Goal: Browse casually

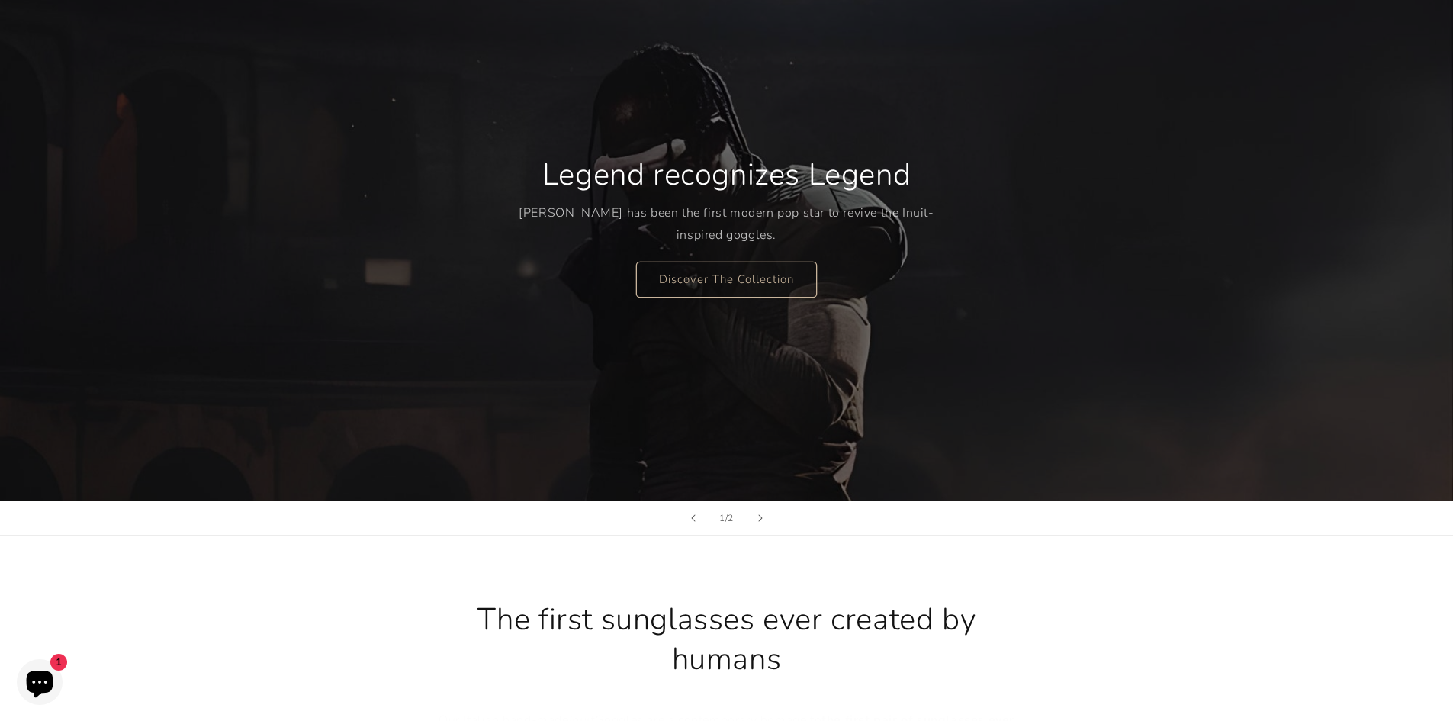
scroll to position [153, 0]
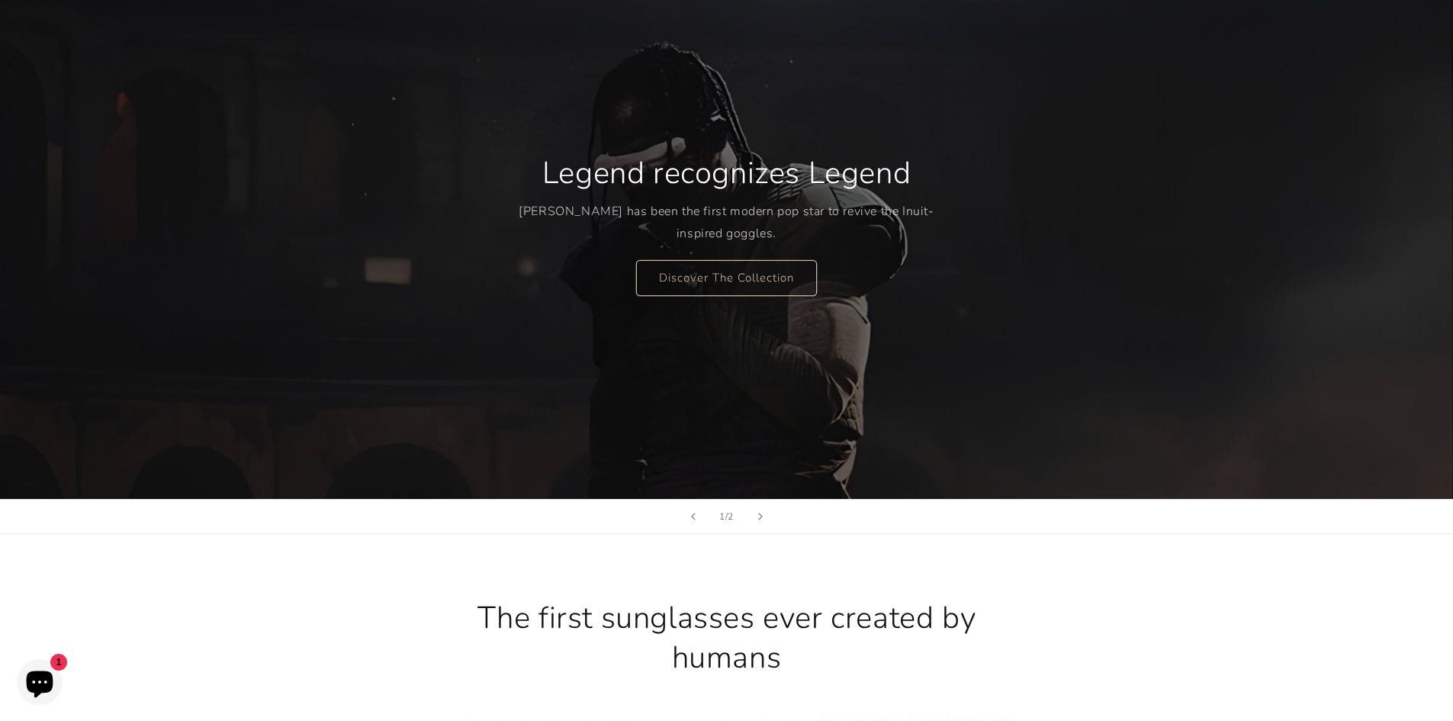
click at [43, 665] on icon "Chat window" at bounding box center [40, 682] width 44 height 44
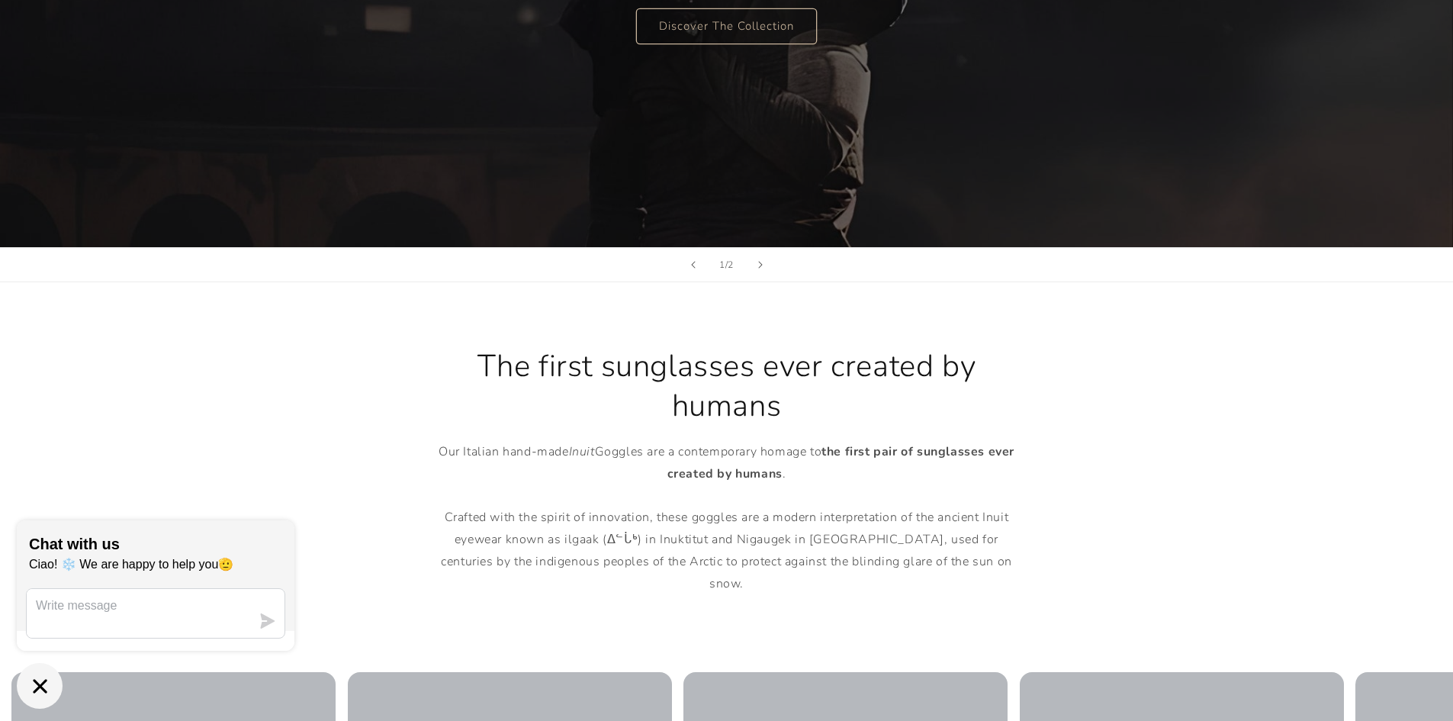
scroll to position [458, 0]
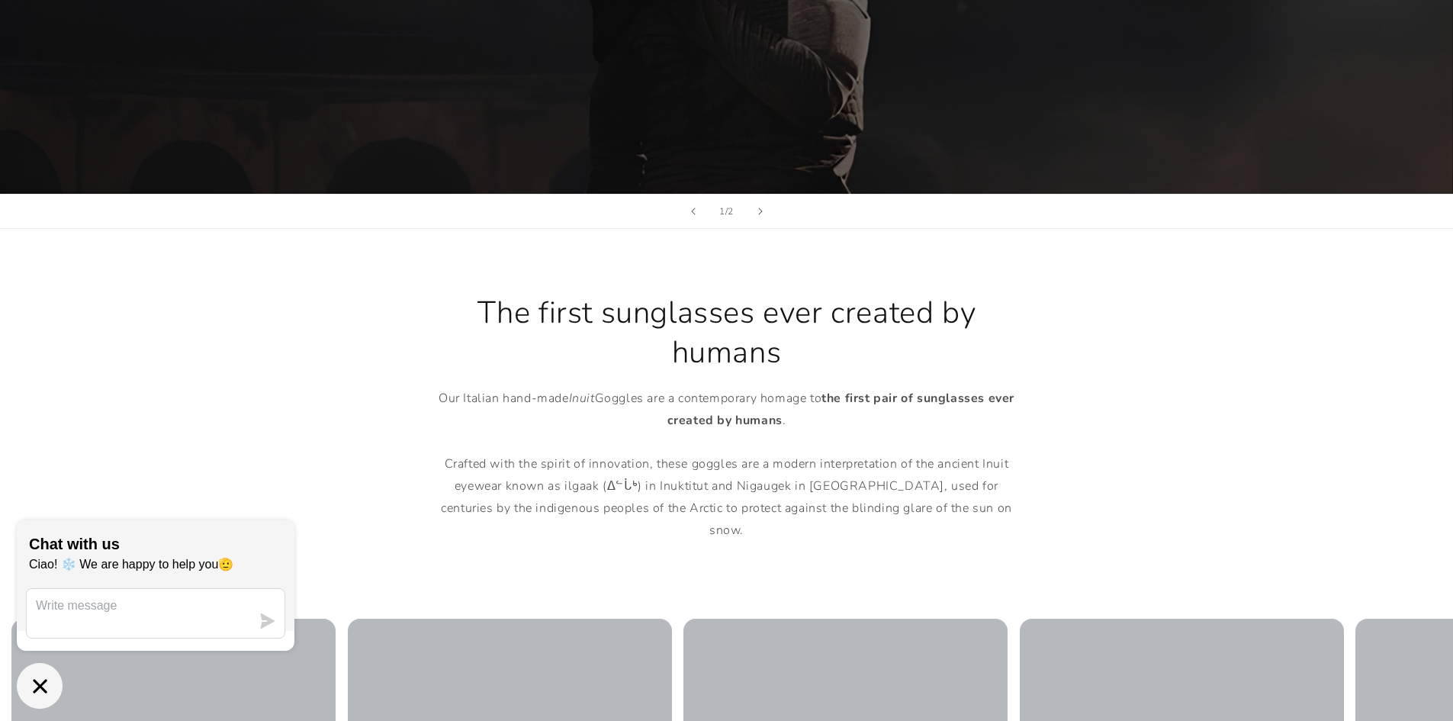
click at [45, 678] on icon "Chat window" at bounding box center [40, 686] width 24 height 24
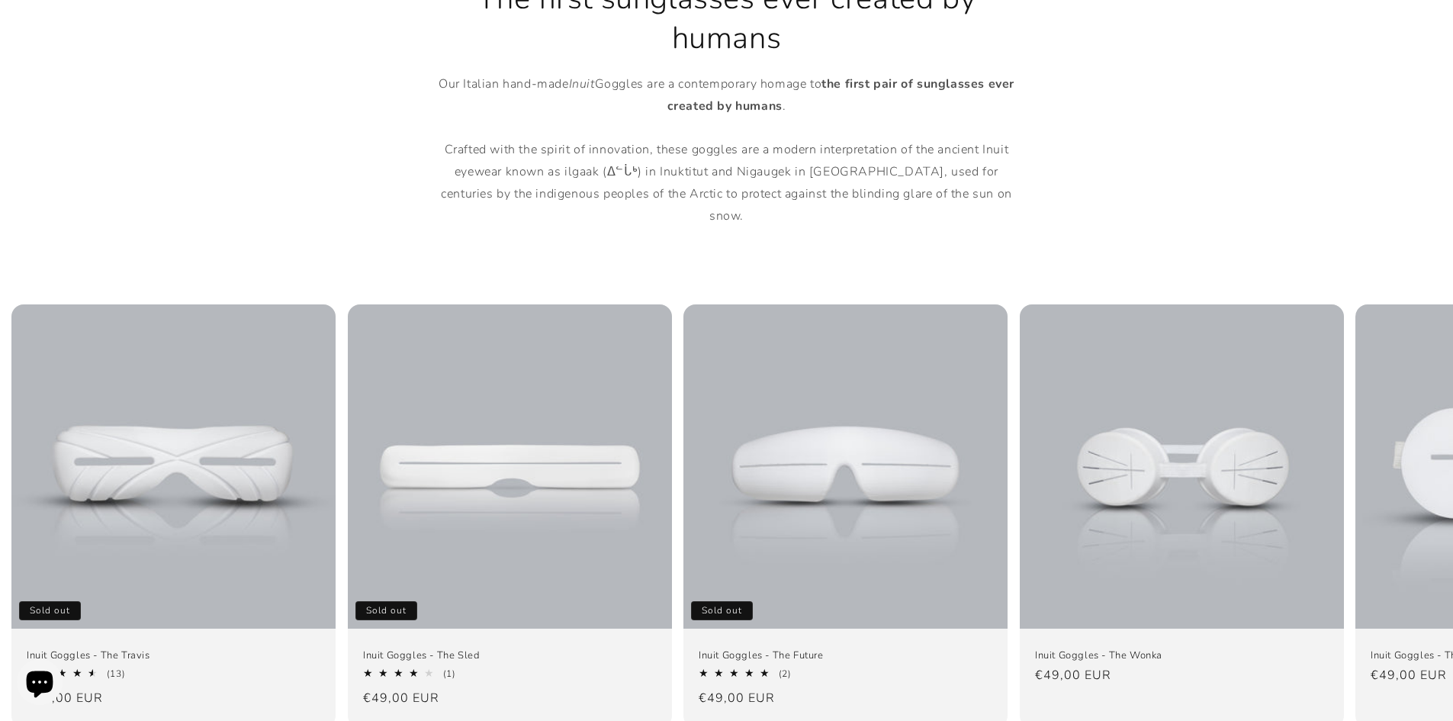
scroll to position [0, 0]
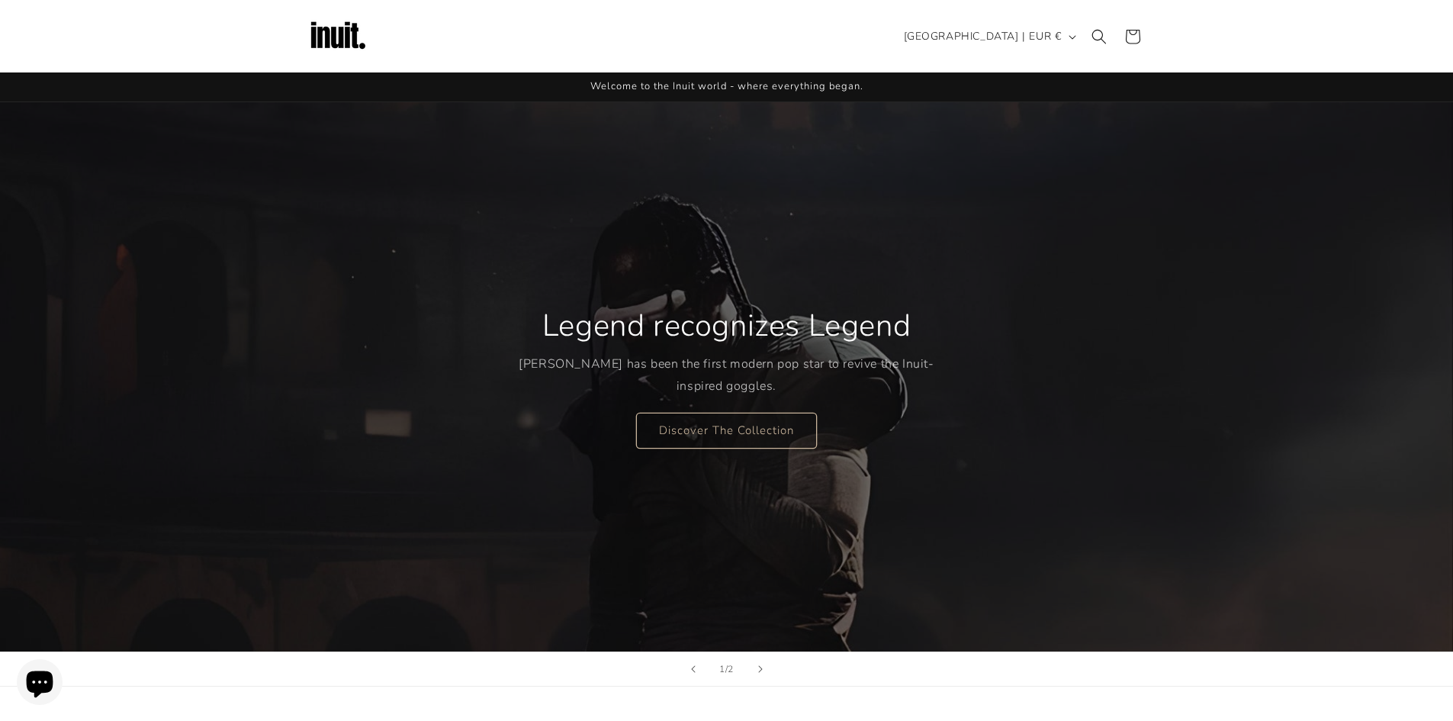
drag, startPoint x: 37, startPoint y: 588, endPoint x: 32, endPoint y: 269, distance: 319.7
click at [768, 446] on link "Discover The Collection" at bounding box center [726, 430] width 181 height 36
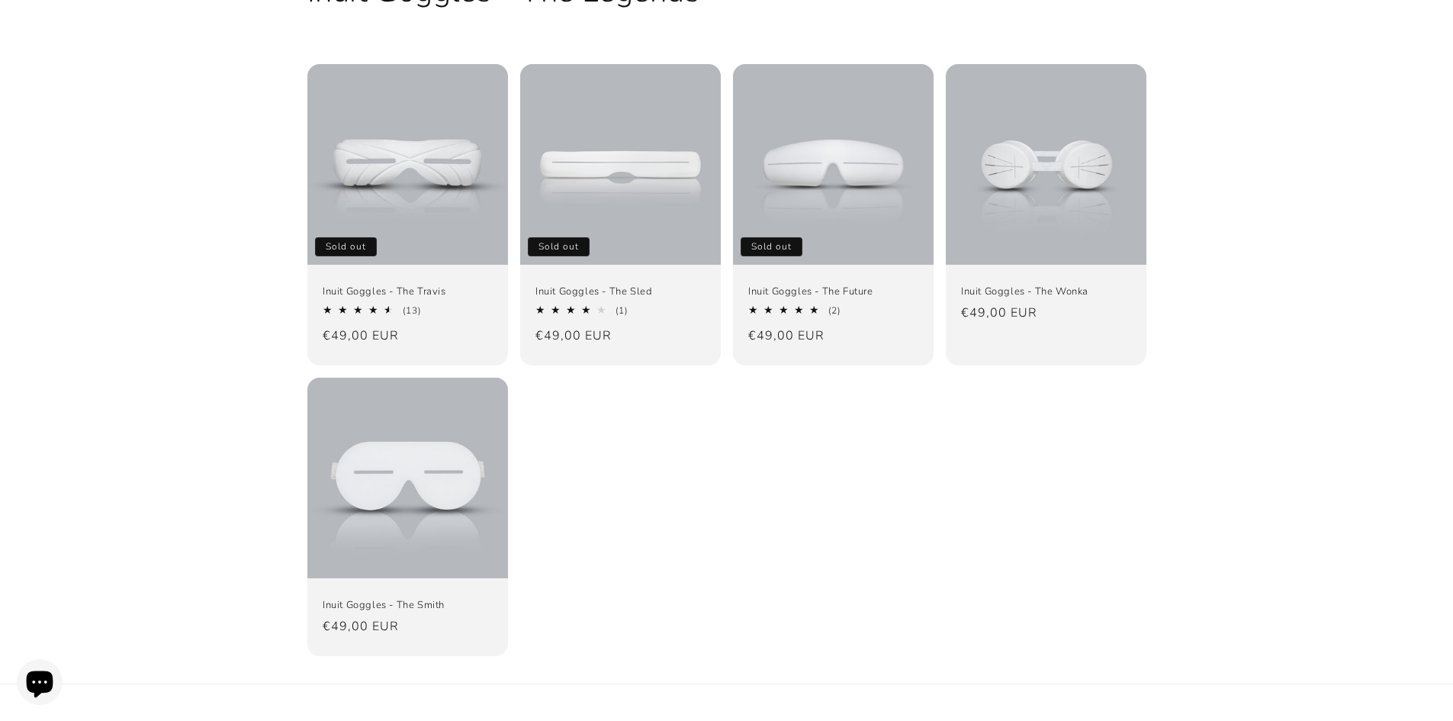
scroll to position [153, 0]
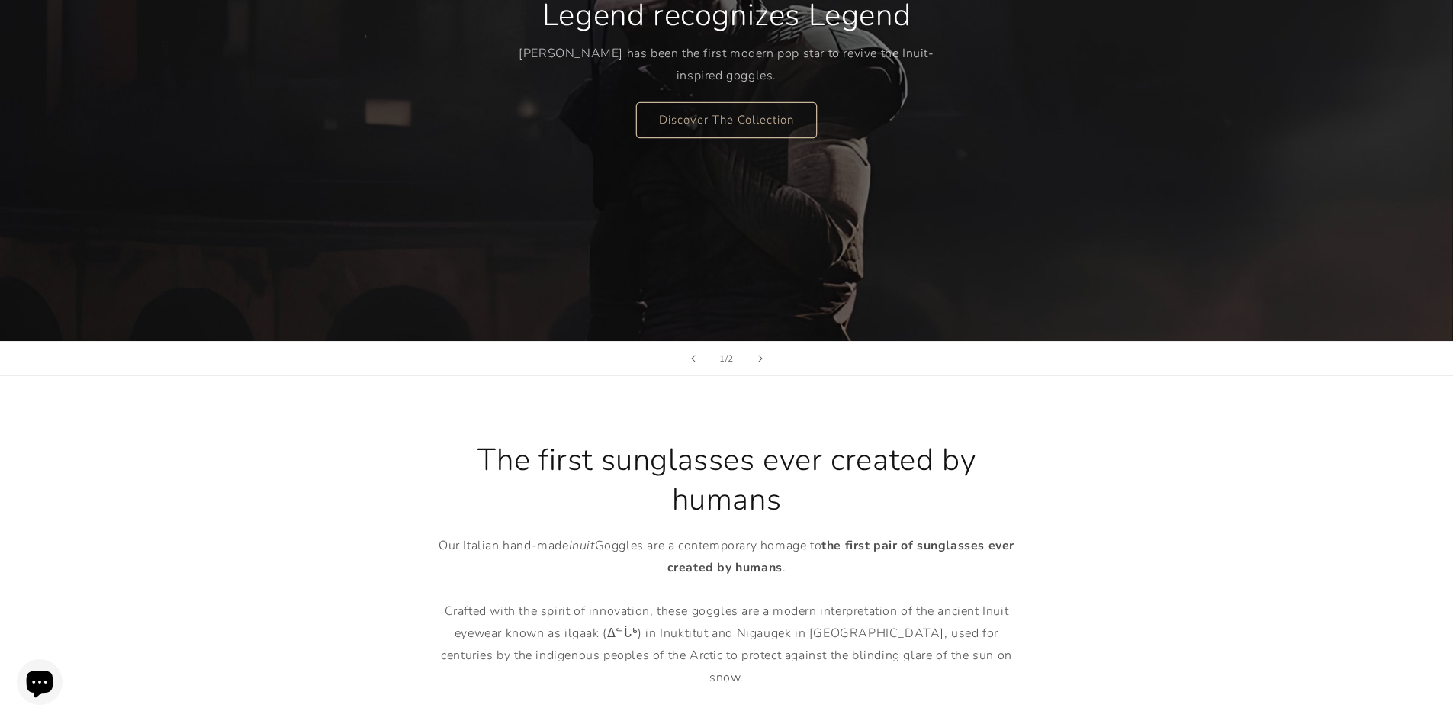
scroll to position [381, 0]
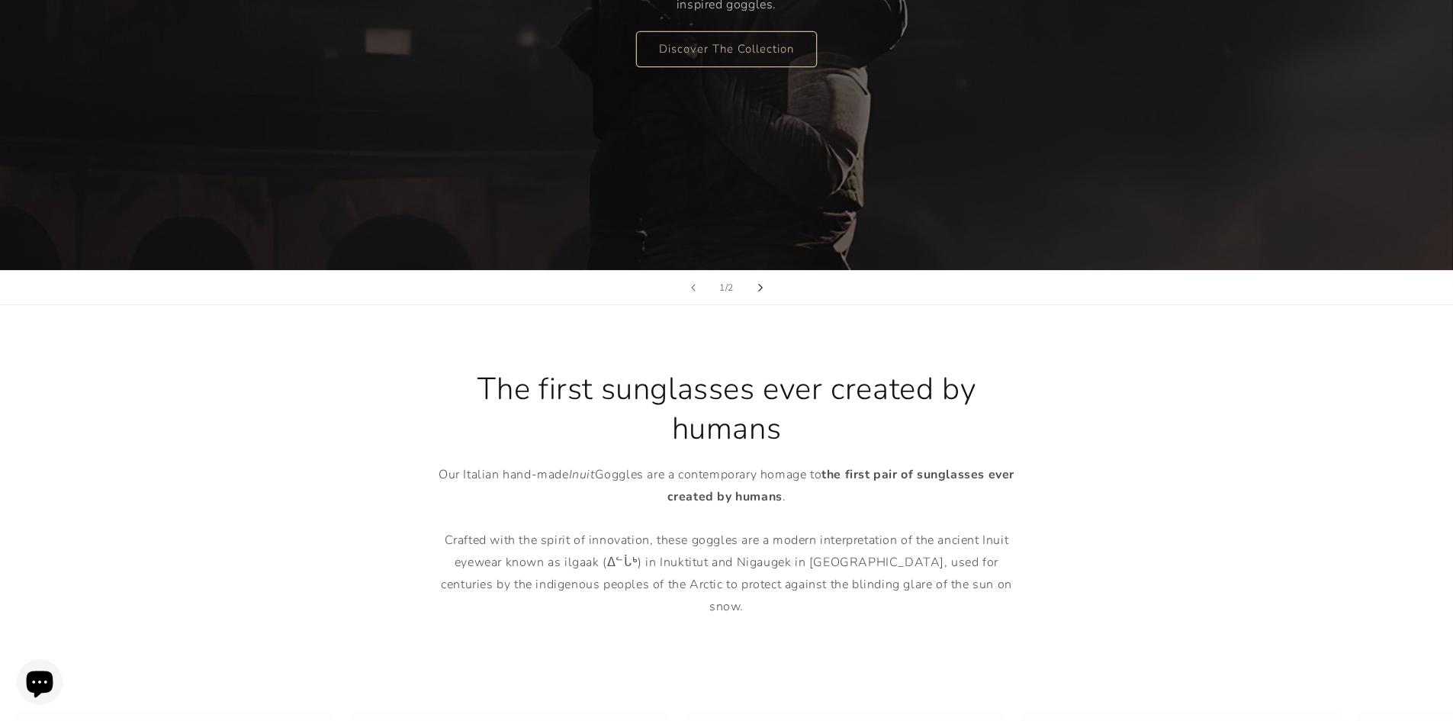
click at [750, 293] on button "Next slide" at bounding box center [761, 288] width 34 height 34
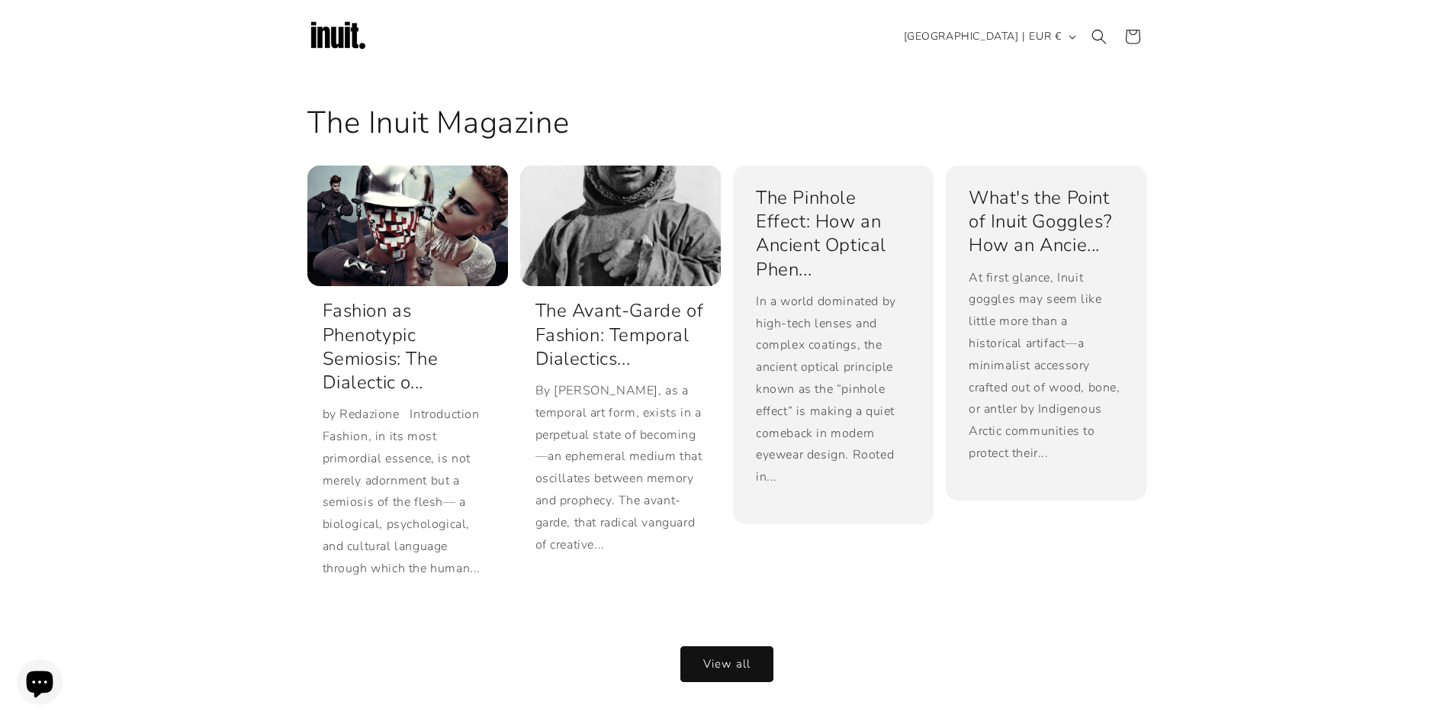
scroll to position [2968, 0]
